Goal: Task Accomplishment & Management: Use online tool/utility

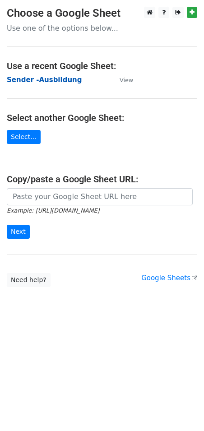
click at [48, 81] on strong "Sender -Ausbildung" at bounding box center [44, 80] width 75 height 8
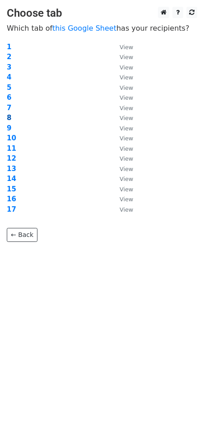
click at [9, 115] on strong "8" at bounding box center [9, 118] width 5 height 8
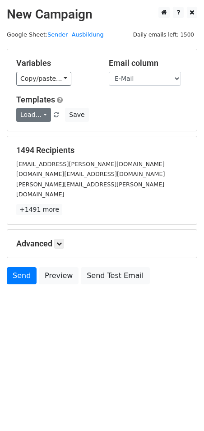
click at [41, 115] on link "Load..." at bounding box center [33, 115] width 35 height 14
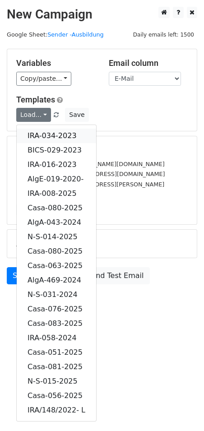
click at [66, 134] on link "IRA-034-2023" at bounding box center [56, 135] width 79 height 14
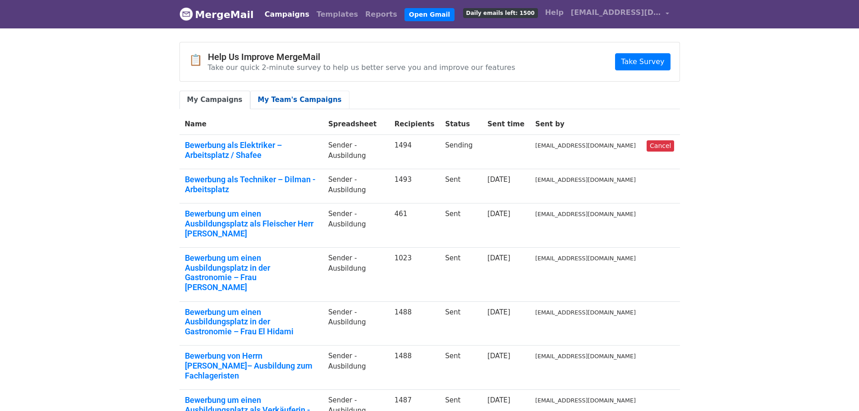
click at [304, 100] on link "My Team's Campaigns" at bounding box center [299, 100] width 99 height 18
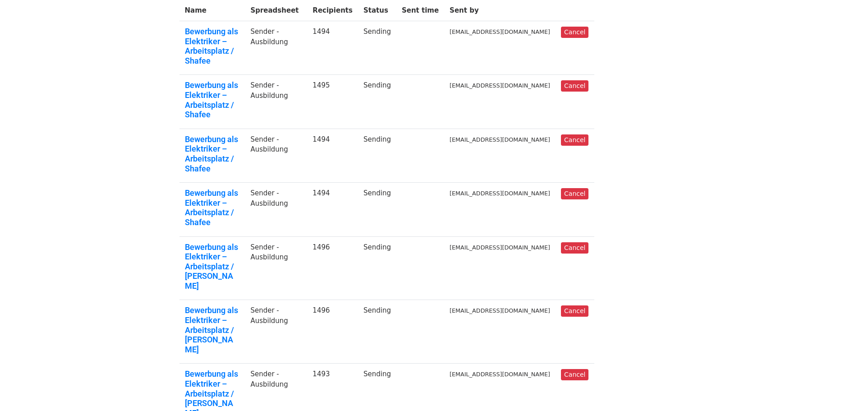
scroll to position [64, 0]
click at [240, 370] on link "Bewerbung als Elektriker – Arbeitsplatz / [PERSON_NAME]" at bounding box center [212, 394] width 55 height 49
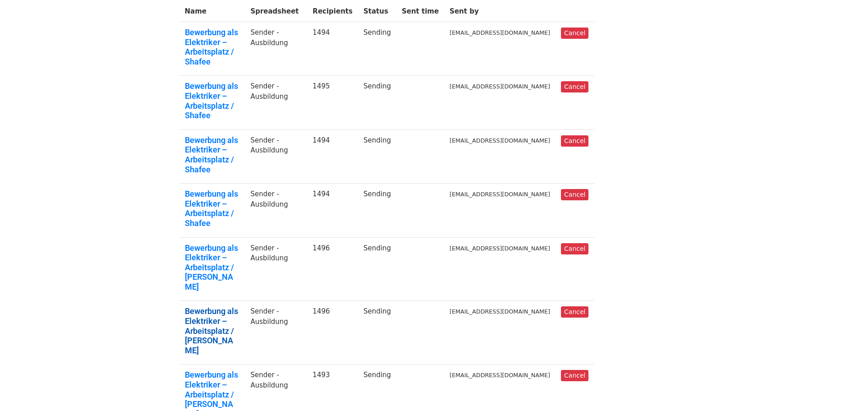
click at [237, 306] on link "Bewerbung als Elektriker – Arbeitsplatz / S. Abdulhussein" at bounding box center [212, 330] width 55 height 49
click at [218, 243] on link "Bewerbung als Elektriker – Arbeitsplatz / S. Abdulhussein" at bounding box center [212, 267] width 55 height 49
click at [234, 189] on link "Bewerbung als Elektriker – Arbeitsplatz / Shafee" at bounding box center [212, 208] width 55 height 39
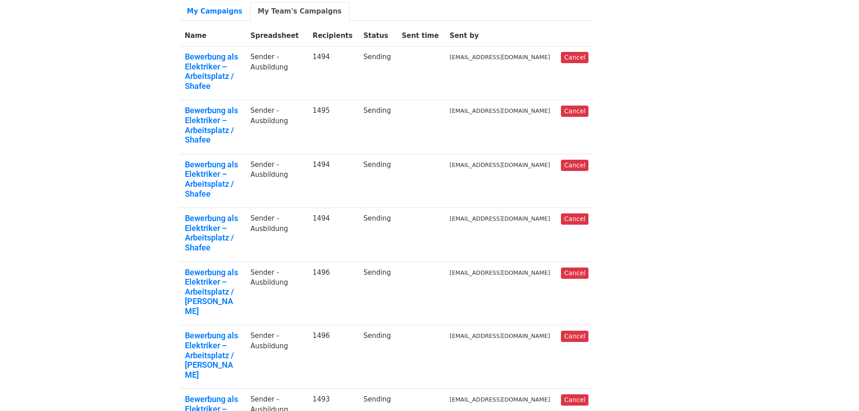
scroll to position [19, 0]
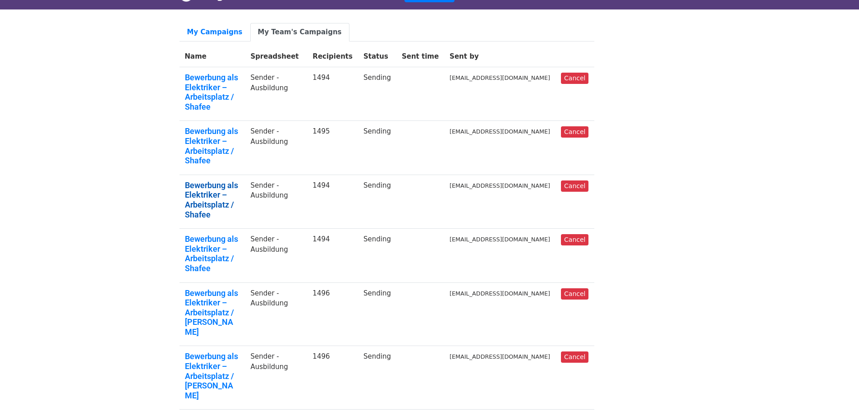
click at [240, 180] on link "Bewerbung als Elektriker – Arbeitsplatz / Shafee" at bounding box center [212, 199] width 55 height 39
click at [233, 121] on td "Bewerbung als Elektriker – Arbeitsplatz / Shafee" at bounding box center [212, 148] width 66 height 54
click at [229, 126] on link "Bewerbung als Elektriker – Arbeitsplatz / Shafee" at bounding box center [212, 145] width 55 height 39
click at [202, 82] on link "Bewerbung als Elektriker – Arbeitsplatz / Shafee" at bounding box center [212, 92] width 55 height 39
click at [226, 234] on link "Bewerbung als Elektriker – Arbeitsplatz / Shafee" at bounding box center [212, 253] width 55 height 39
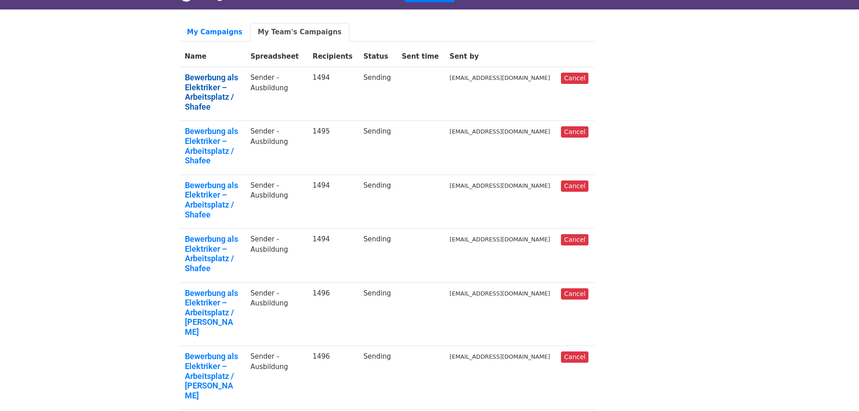
click at [203, 81] on link "Bewerbung als Elektriker – Arbeitsplatz / Shafee" at bounding box center [212, 92] width 55 height 39
click at [240, 234] on link "Bewerbung als Elektriker – Arbeitsplatz / Shafee" at bounding box center [212, 253] width 55 height 39
click at [239, 83] on link "Bewerbung als Elektriker – Arbeitsplatz / Shafee" at bounding box center [212, 92] width 55 height 39
drag, startPoint x: 733, startPoint y: 178, endPoint x: 715, endPoint y: 179, distance: 18.1
click at [733, 177] on body "MergeMail Campaigns Templates Reports Open Gmail Daily emails left: 1500 Help b…" at bounding box center [429, 342] width 859 height 723
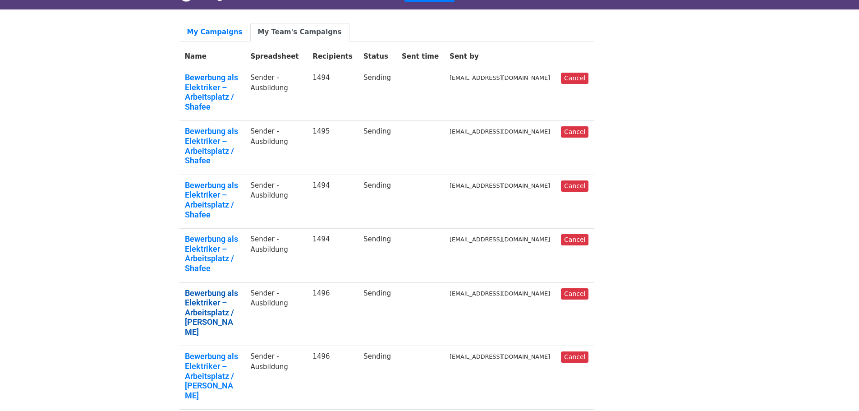
click at [227, 288] on link "Bewerbung als Elektriker – Arbeitsplatz / S. Abdulhussein" at bounding box center [212, 312] width 55 height 49
click at [240, 351] on link "Bewerbung als Elektriker – Arbeitsplatz / S. Abdulhussein" at bounding box center [212, 375] width 55 height 49
click at [220, 234] on link "Bewerbung als Elektriker – Arbeitsplatz / Shafee" at bounding box center [212, 253] width 55 height 39
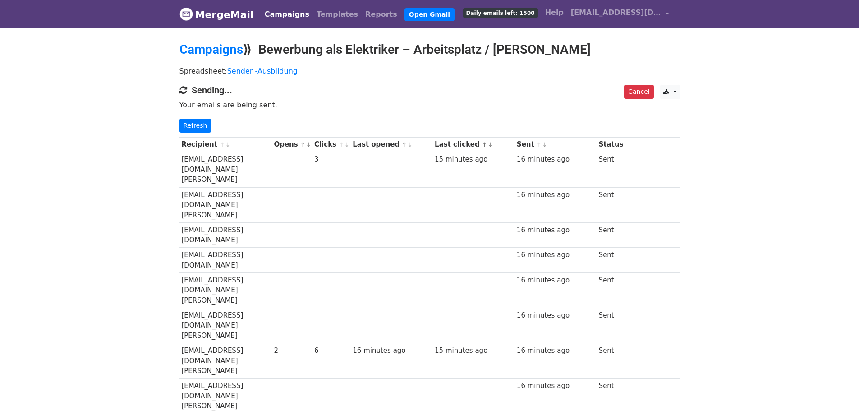
drag, startPoint x: 701, startPoint y: 257, endPoint x: 707, endPoint y: 252, distance: 7.0
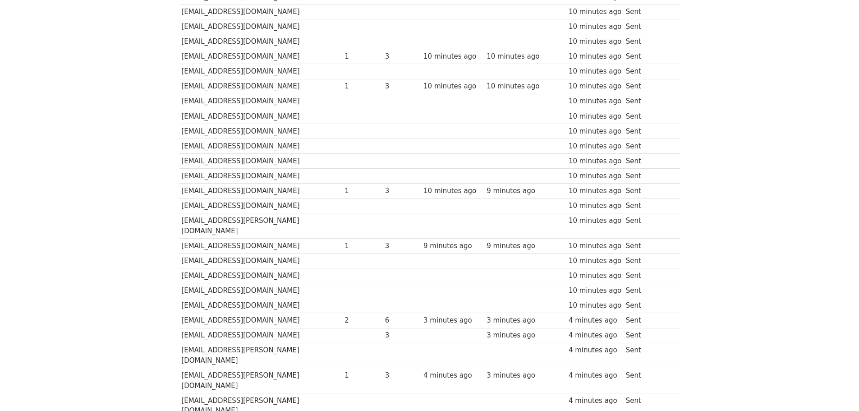
scroll to position [1623, 0]
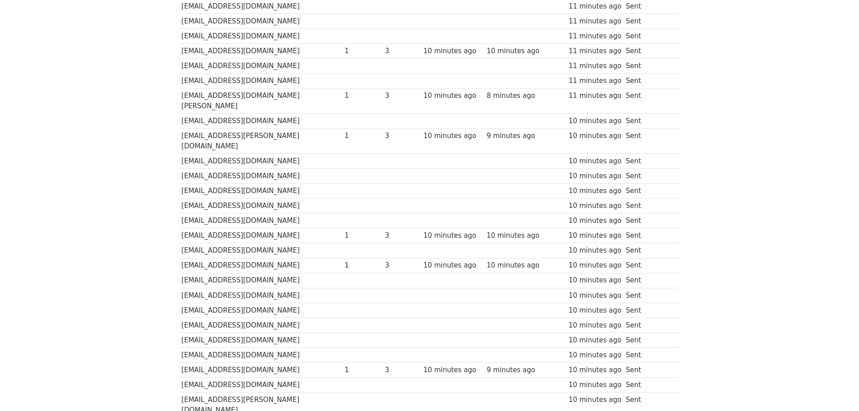
drag, startPoint x: 751, startPoint y: 306, endPoint x: 760, endPoint y: 305, distance: 9.1
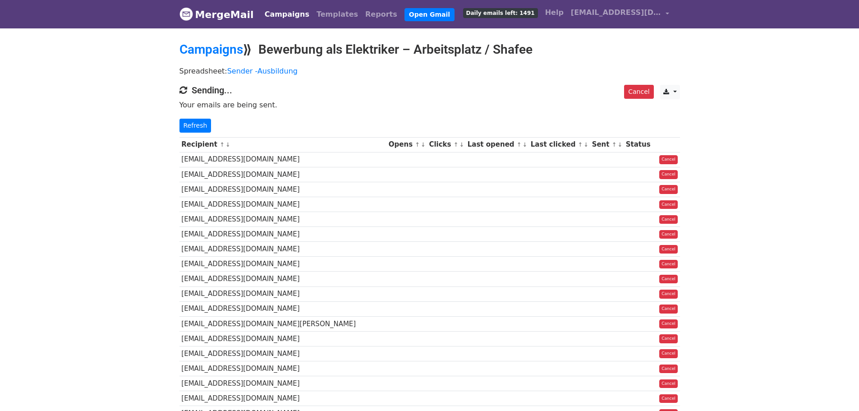
click at [660, 13] on span "[EMAIL_ADDRESS][DOMAIN_NAME]" at bounding box center [616, 12] width 90 height 11
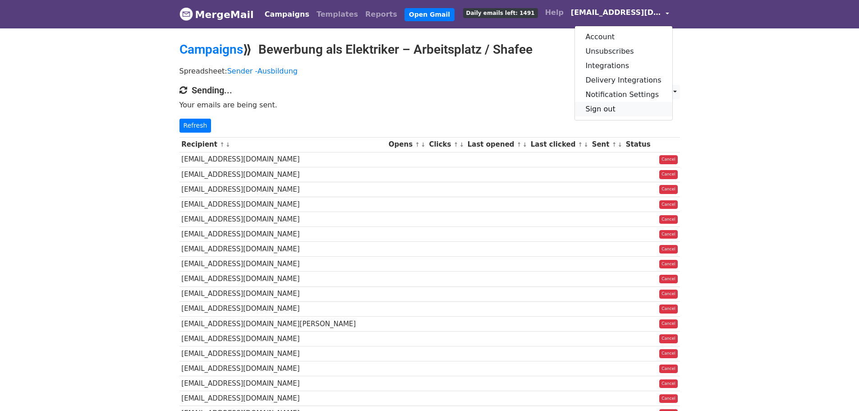
click at [615, 109] on link "Sign out" at bounding box center [623, 109] width 97 height 14
